Goal: Download file/media

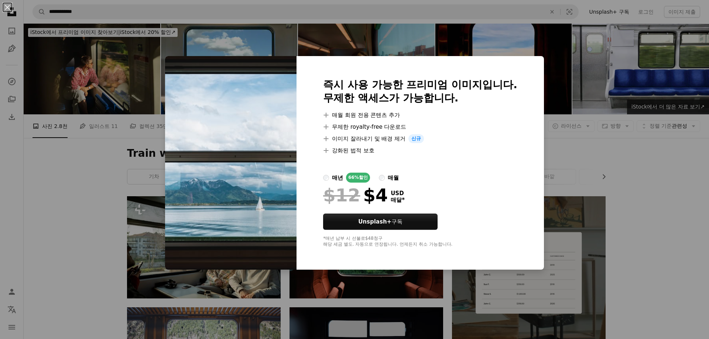
click at [637, 232] on div "An X shape 즉시 사용 가능한 프리미엄 이미지입니다. 무제한 액세스가 가능합니다. A plus sign 매월 회원 전용 콘텐츠 추가 A…" at bounding box center [354, 169] width 709 height 339
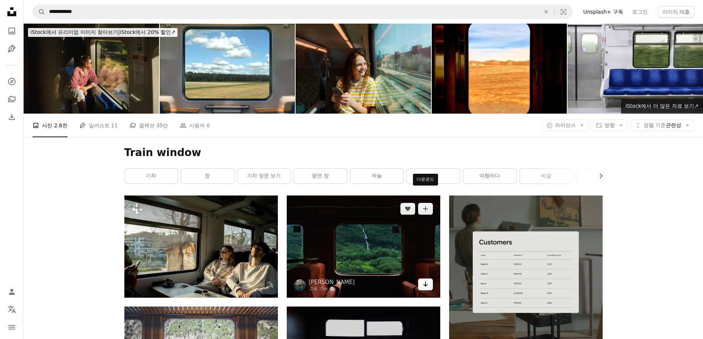
click at [425, 280] on icon "Arrow pointing down" at bounding box center [426, 284] width 6 height 9
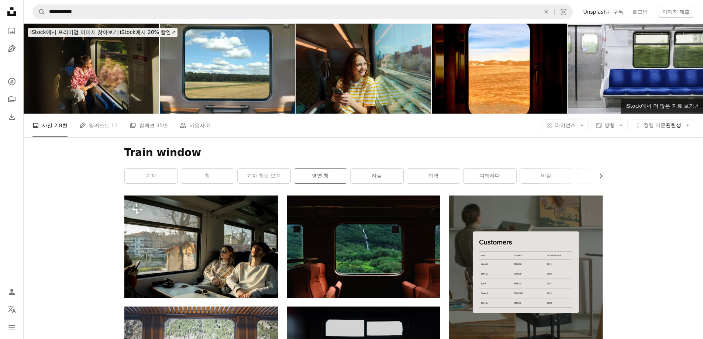
click at [315, 169] on link "평면 창" at bounding box center [320, 176] width 53 height 15
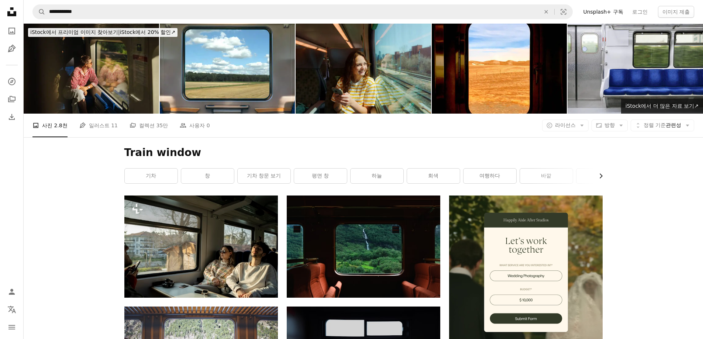
click at [601, 172] on icon "Chevron right" at bounding box center [600, 175] width 7 height 7
click at [601, 169] on link "쿠션" at bounding box center [576, 176] width 53 height 15
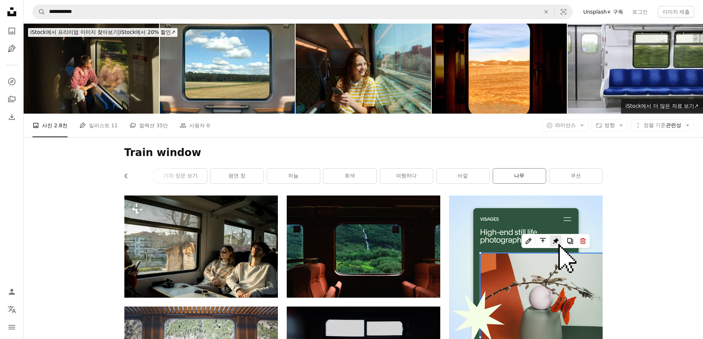
click at [537, 169] on link "나무" at bounding box center [519, 176] width 53 height 15
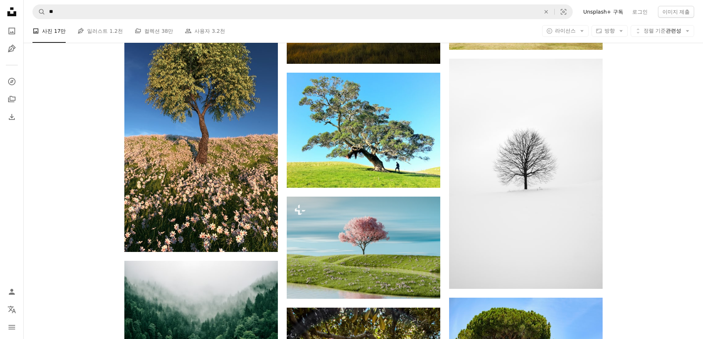
scroll to position [554, 0]
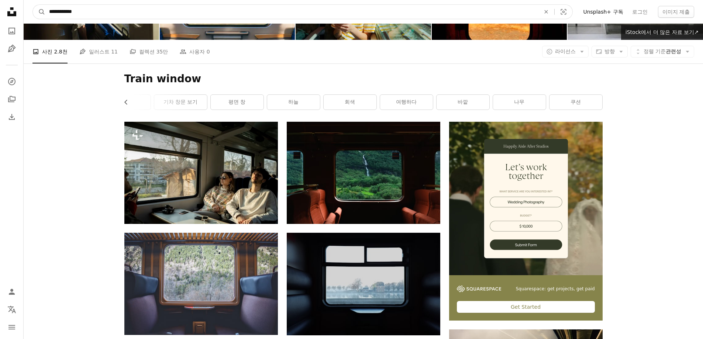
scroll to position [40, 0]
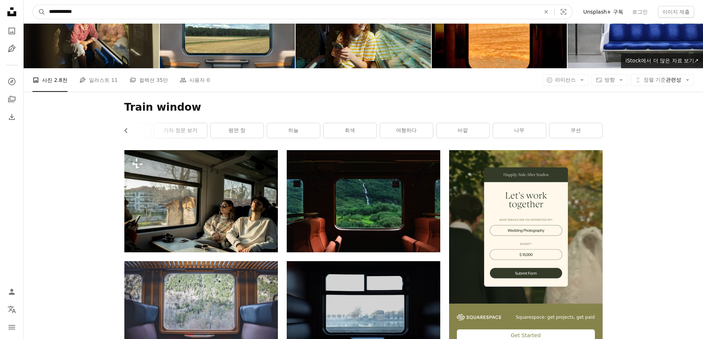
drag, startPoint x: 177, startPoint y: 14, endPoint x: 0, endPoint y: -1, distance: 177.5
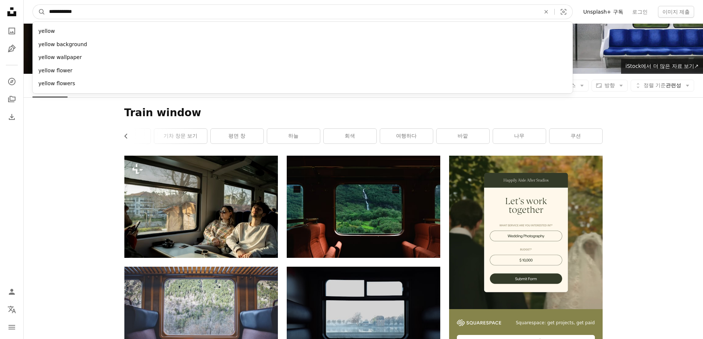
type input "**********"
click button "A magnifying glass" at bounding box center [39, 12] width 13 height 14
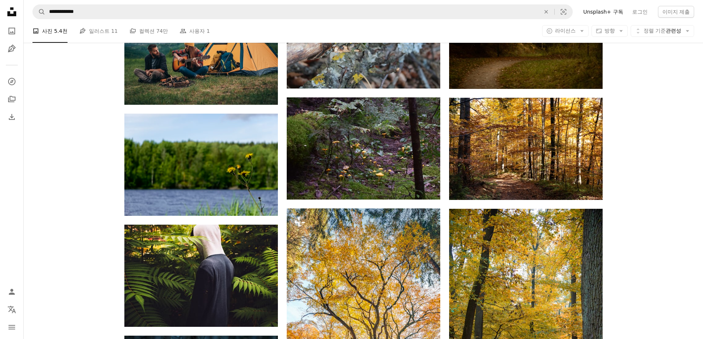
scroll to position [2363, 0]
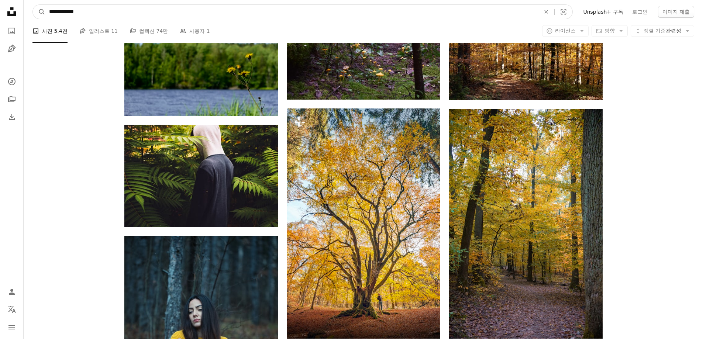
click at [137, 12] on input "**********" at bounding box center [291, 12] width 493 height 14
type input "**********"
click button "A magnifying glass" at bounding box center [39, 12] width 13 height 14
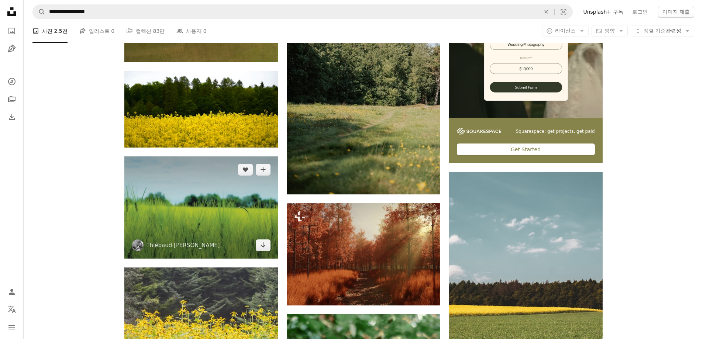
scroll to position [111, 0]
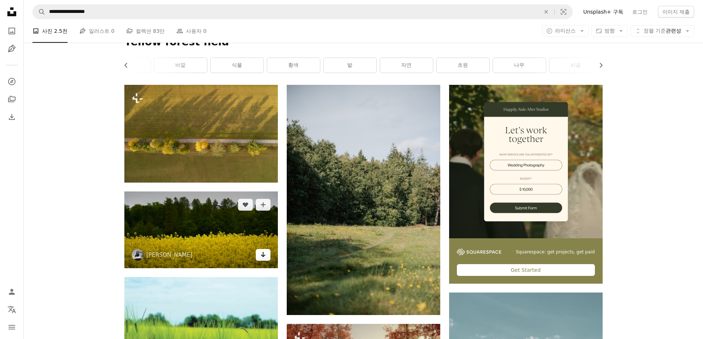
click at [261, 250] on icon "Arrow pointing down" at bounding box center [263, 254] width 6 height 9
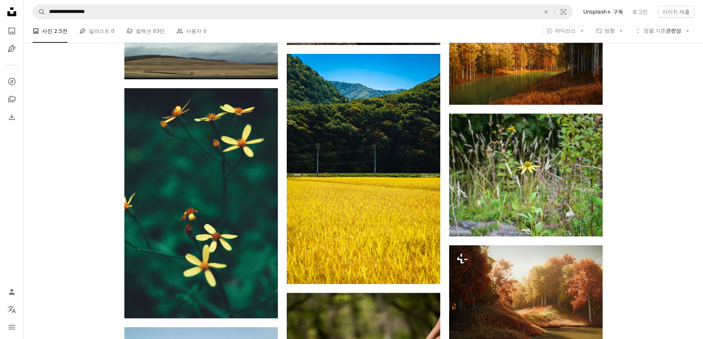
scroll to position [2068, 0]
